Goal: Task Accomplishment & Management: Manage account settings

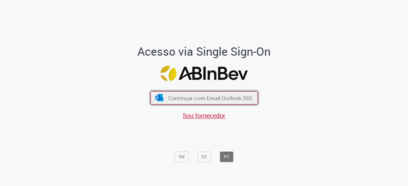
click at [186, 94] on button "Continuar com Email Outlook 365" at bounding box center [203, 97] width 107 height 13
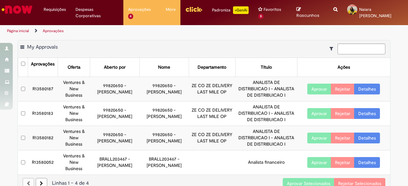
click at [314, 178] on button "Aprovar Selecionados" at bounding box center [309, 183] width 52 height 11
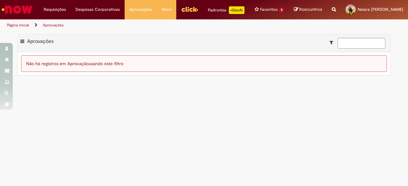
drag, startPoint x: 375, startPoint y: 185, endPoint x: 0, endPoint y: 201, distance: 375.2
click at [0, 186] on html "Pular para o conteúdo da página Requisições Exibir Todas as Solicitações Requis…" at bounding box center [204, 93] width 408 height 186
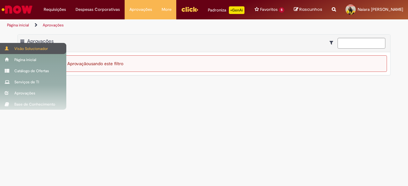
click at [14, 47] on div "Visão Solucionador" at bounding box center [33, 48] width 66 height 11
